Goal: Task Accomplishment & Management: Complete application form

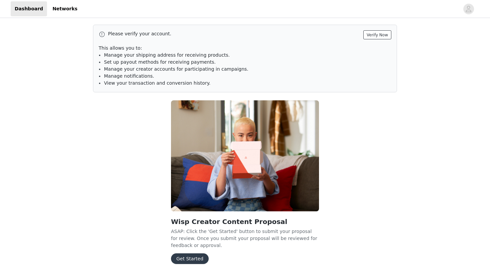
click at [381, 38] on button "Verify Now" at bounding box center [377, 34] width 28 height 9
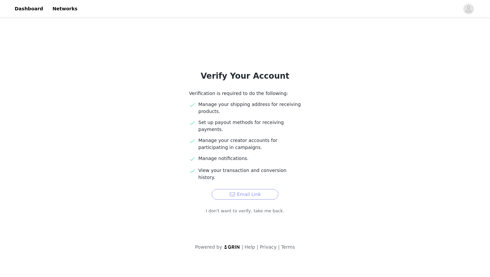
click at [235, 189] on button "Email Link" at bounding box center [244, 194] width 67 height 11
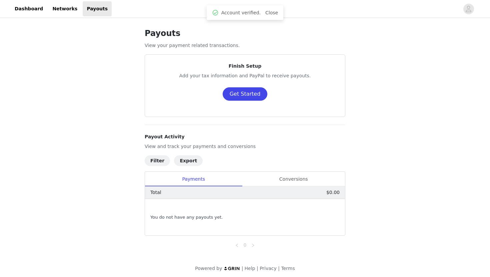
click at [241, 92] on button "Get Started" at bounding box center [244, 93] width 45 height 13
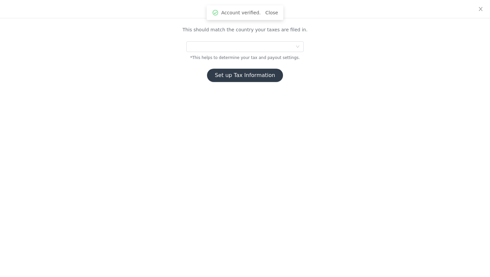
click at [241, 39] on div "This should match the country your taxes are filed in. *This helps to determine…" at bounding box center [245, 54] width 216 height 56
click at [238, 45] on div at bounding box center [242, 47] width 105 height 10
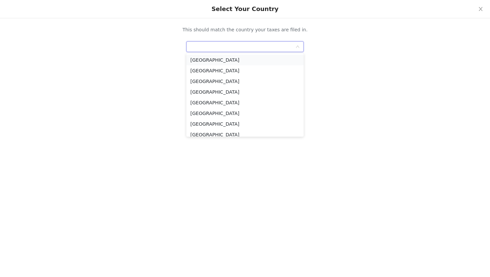
click at [224, 59] on li "United States" at bounding box center [244, 60] width 117 height 11
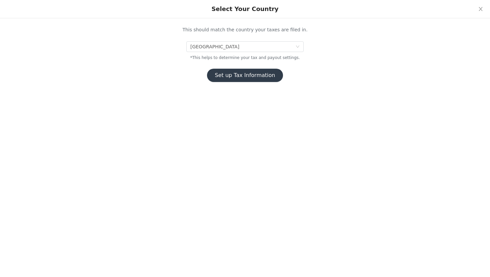
click at [221, 70] on button "Set up Tax Information" at bounding box center [245, 75] width 76 height 13
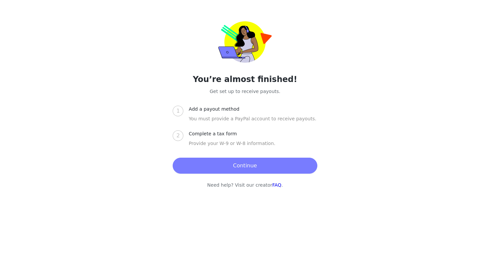
click at [189, 163] on button "Continue" at bounding box center [245, 166] width 144 height 16
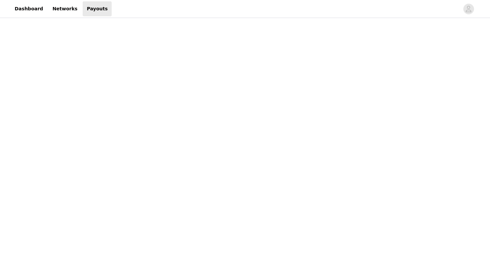
scroll to position [62, 0]
click at [119, 197] on div "Payouts View your payment related transactions. Payout Activity View and track …" at bounding box center [245, 218] width 490 height 523
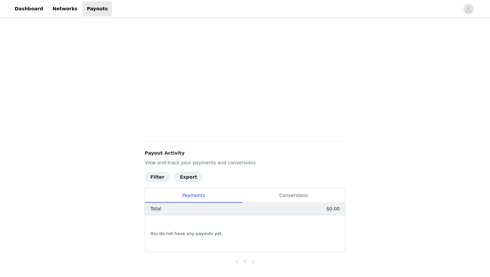
scroll to position [154, 0]
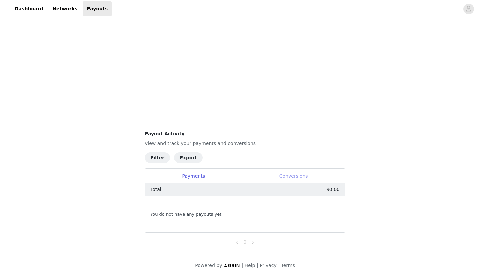
click at [250, 177] on div "Conversions" at bounding box center [293, 176] width 103 height 15
click at [223, 175] on div "Payments" at bounding box center [193, 176] width 97 height 15
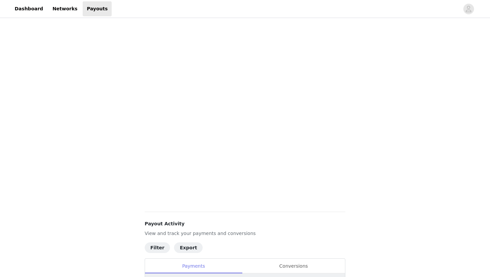
scroll to position [0, 0]
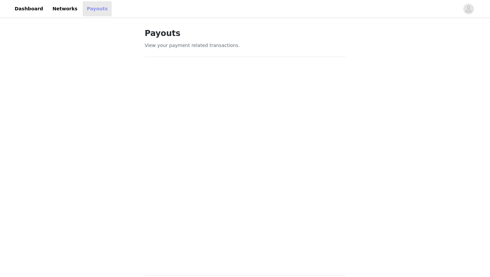
click at [83, 12] on link "Payouts" at bounding box center [97, 8] width 29 height 15
click at [31, 13] on link "Dashboard" at bounding box center [29, 8] width 36 height 15
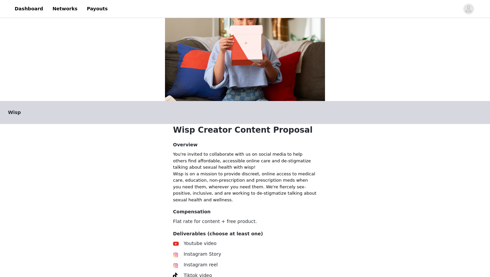
scroll to position [42, 0]
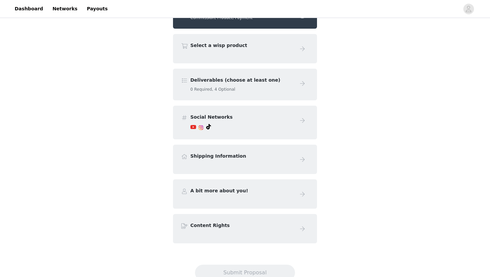
scroll to position [145, 0]
